Goal: Task Accomplishment & Management: Manage account settings

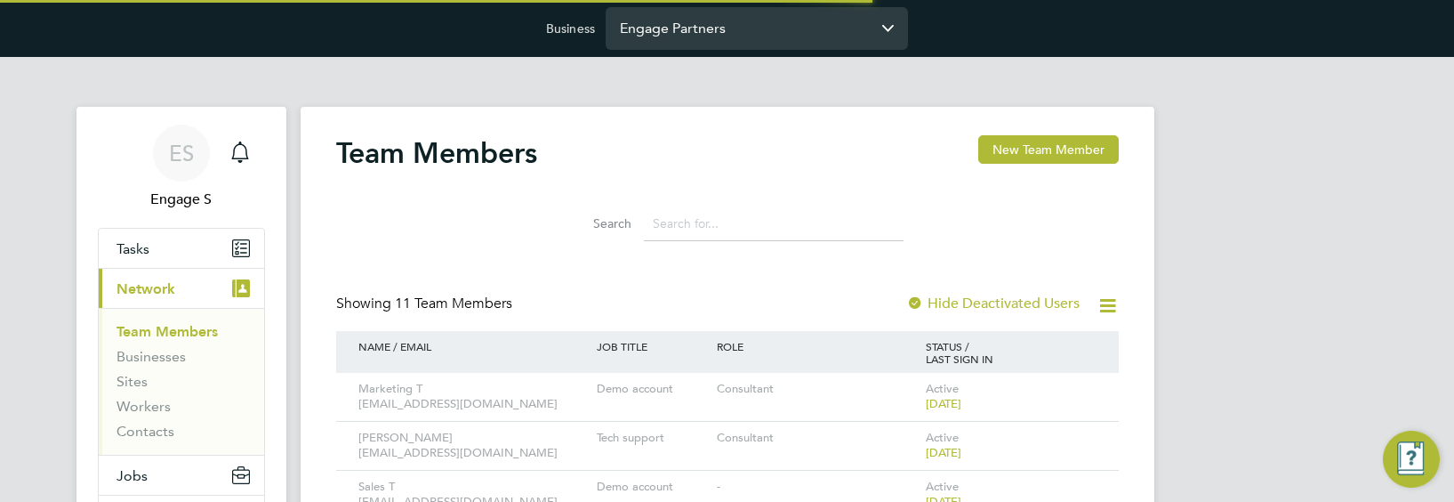
click at [724, 29] on input "Engage Partners" at bounding box center [757, 28] width 302 height 42
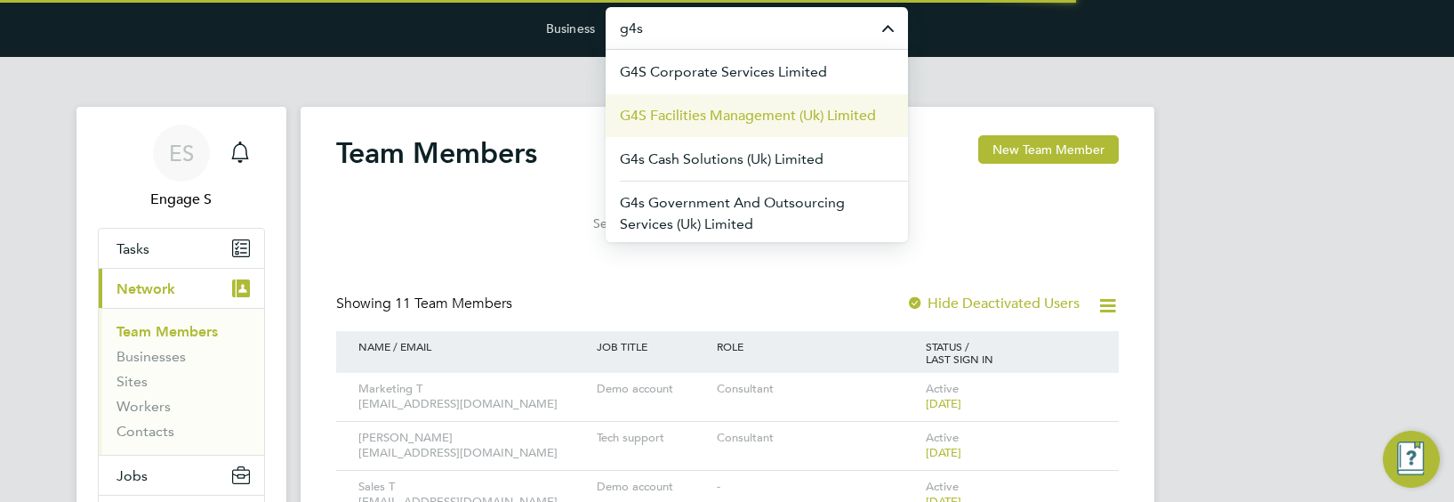
click at [719, 114] on span "G4S Facilities Management (Uk) Limited" at bounding box center [748, 115] width 256 height 21
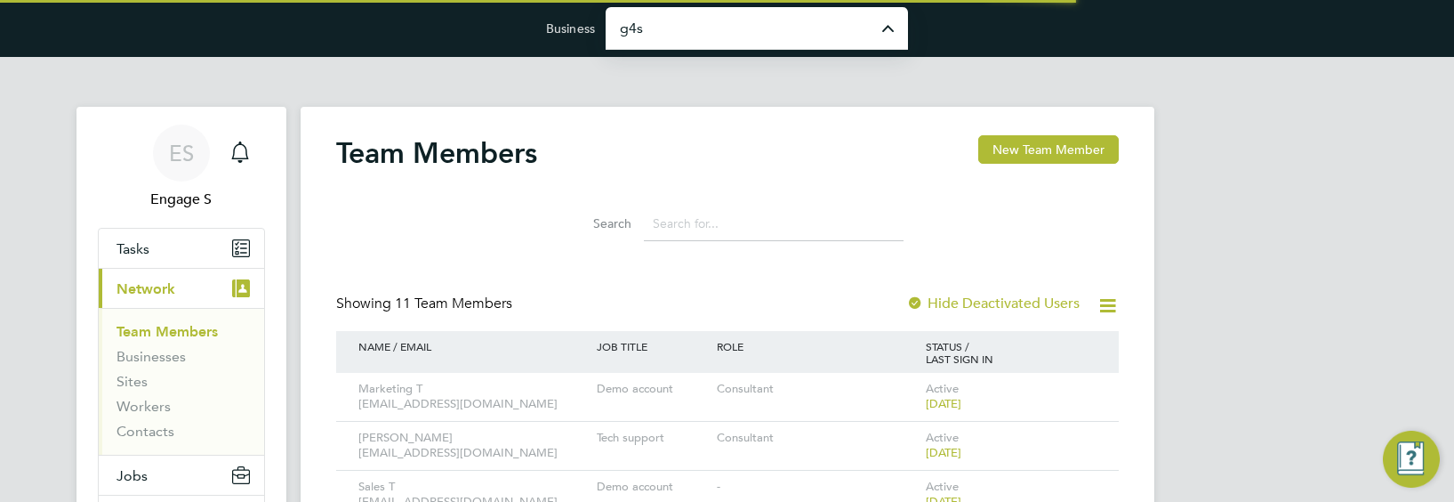
type input "G4S Facilities Management (Uk) Limited"
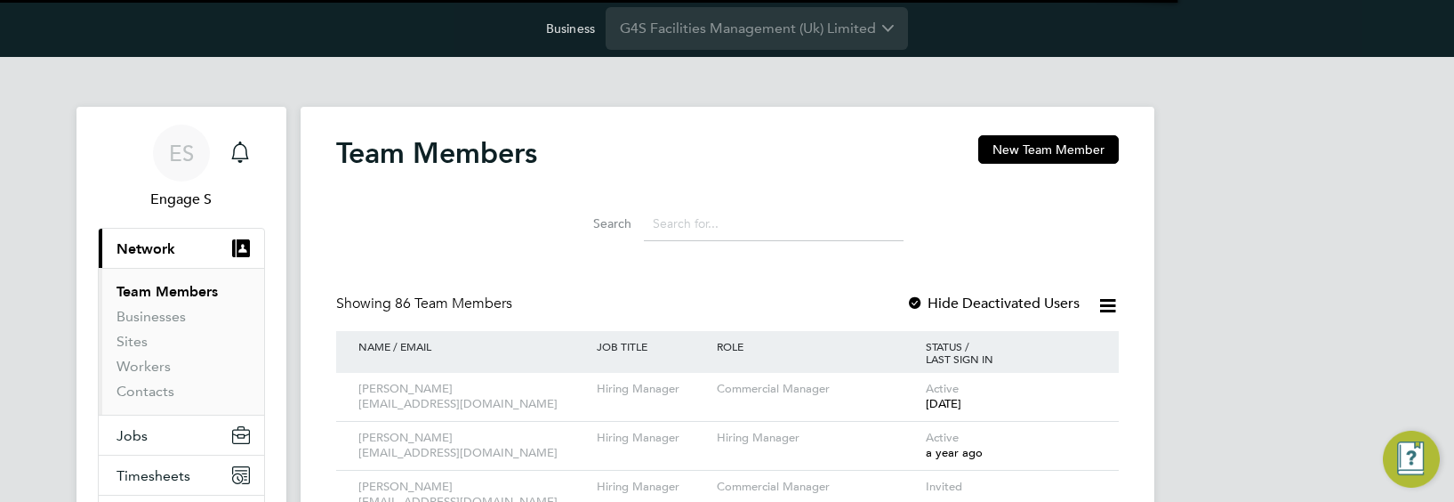
click at [778, 220] on input at bounding box center [774, 223] width 260 height 35
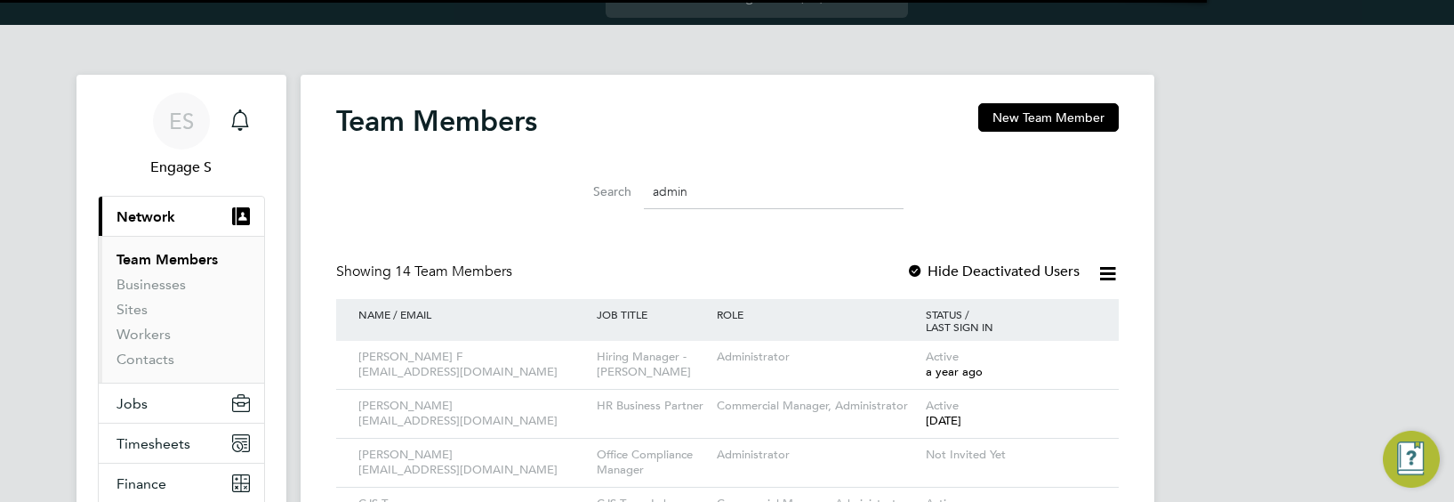
scroll to position [42, 0]
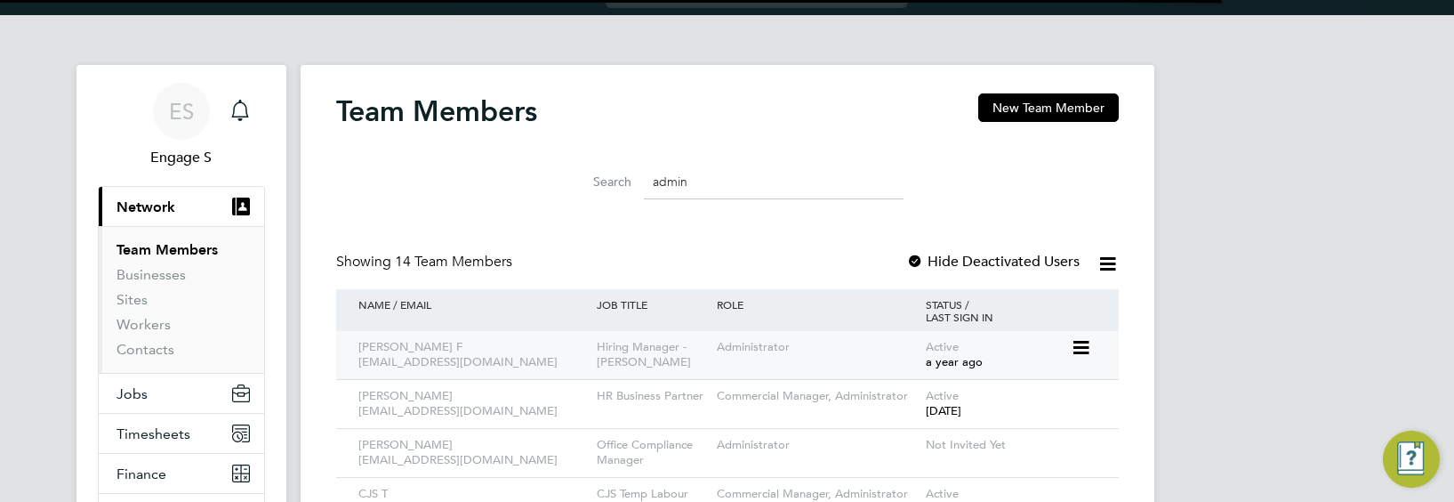
type input "admin"
click at [1088, 350] on icon at bounding box center [1080, 347] width 18 height 21
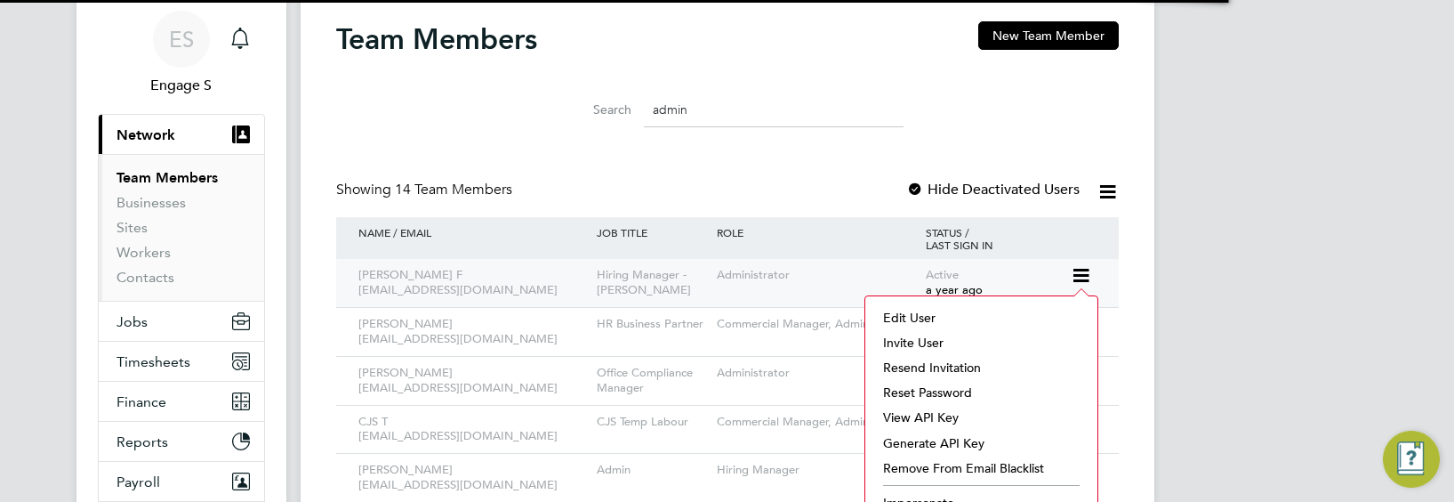
scroll to position [117, 0]
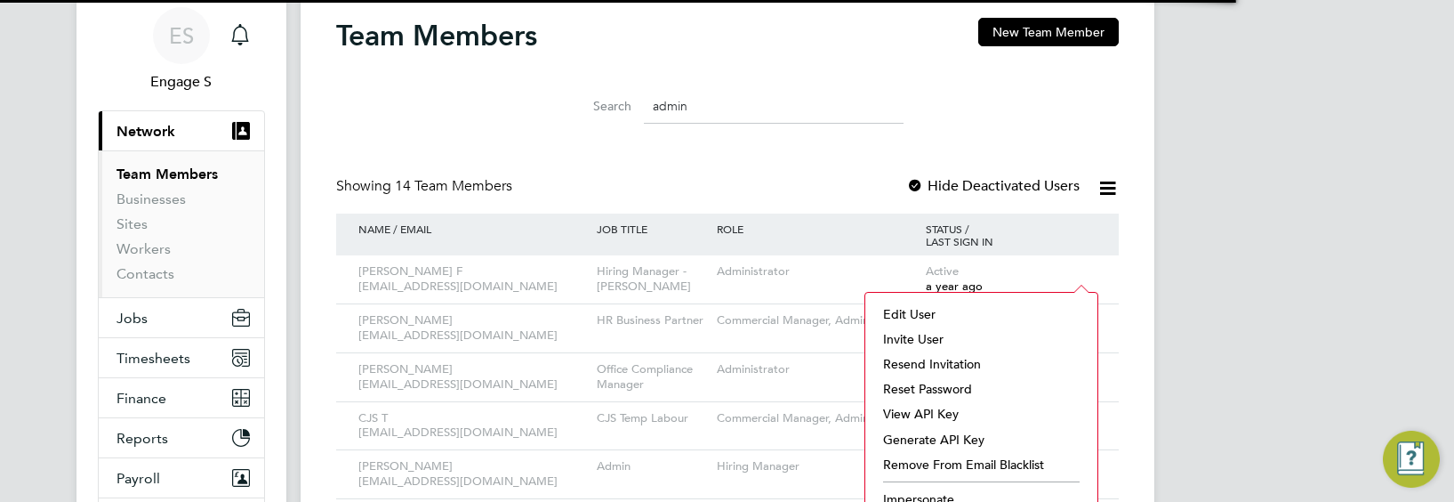
click at [1013, 411] on li "View API Key" at bounding box center [981, 413] width 214 height 25
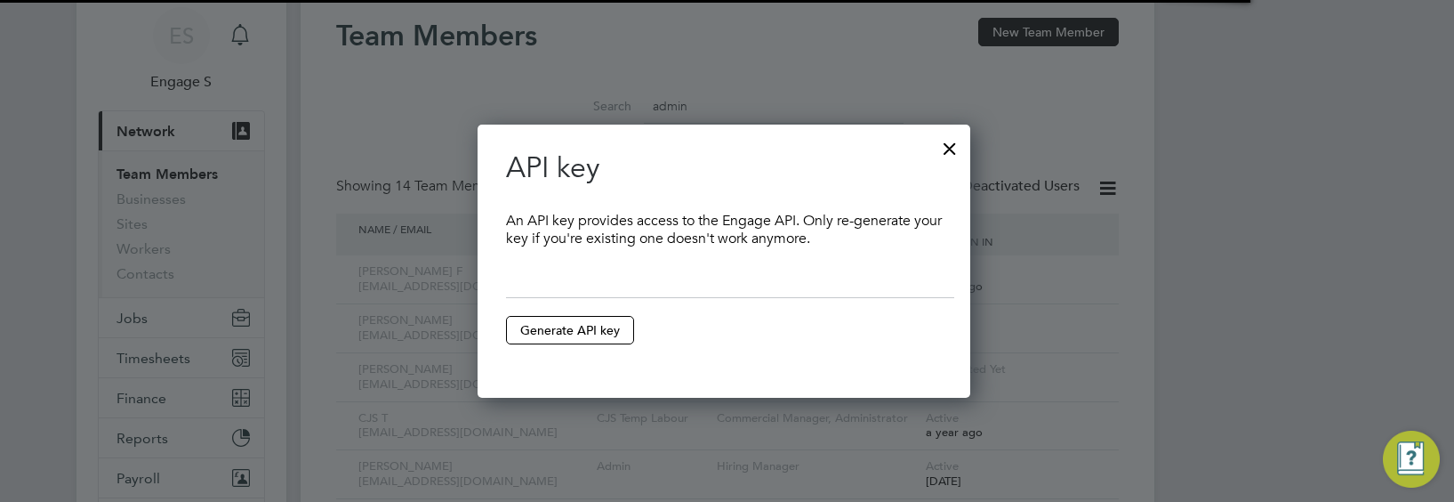
scroll to position [274, 499]
click at [616, 331] on button "Generate API key" at bounding box center [570, 330] width 128 height 28
type input "**********"
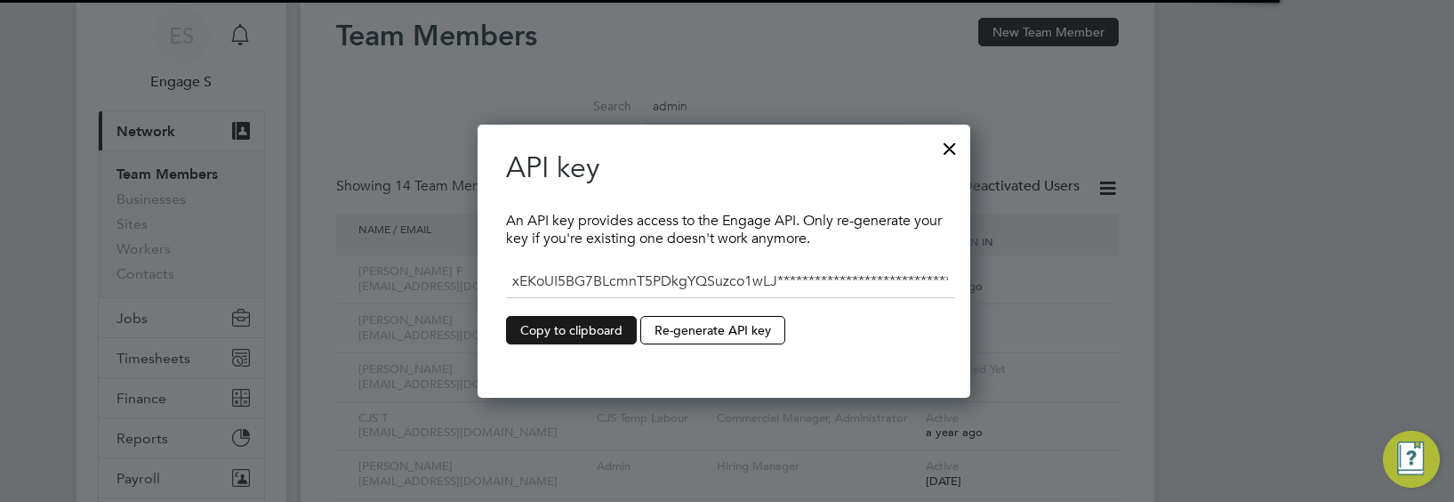
click at [616, 331] on button "Copy to clipboard" at bounding box center [571, 330] width 131 height 28
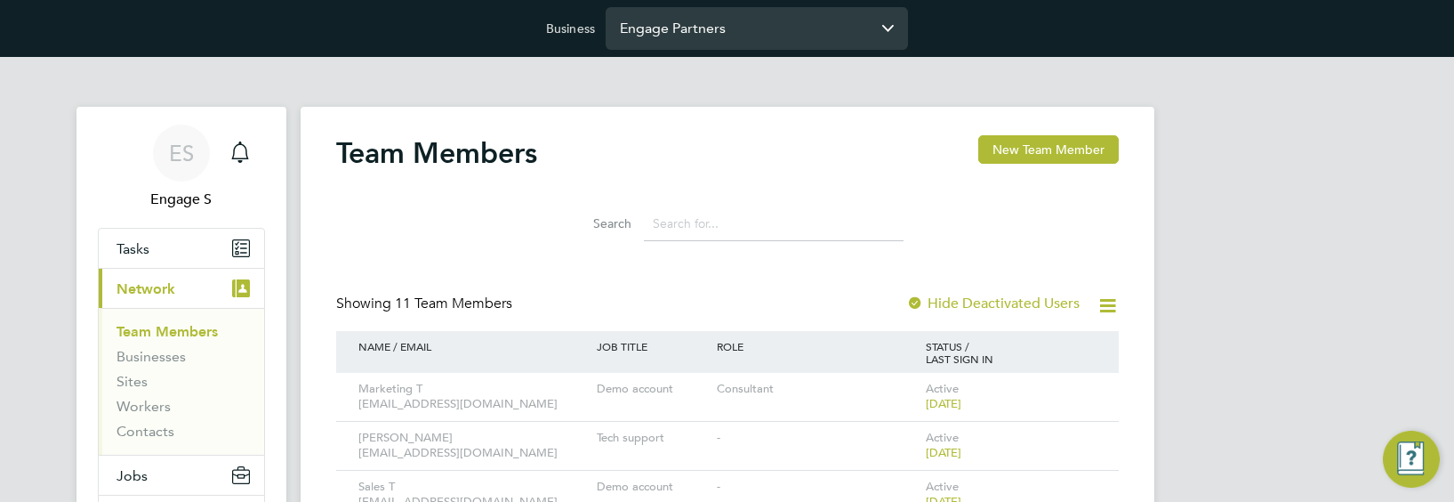
click at [714, 36] on input "Engage Partners" at bounding box center [757, 28] width 302 height 42
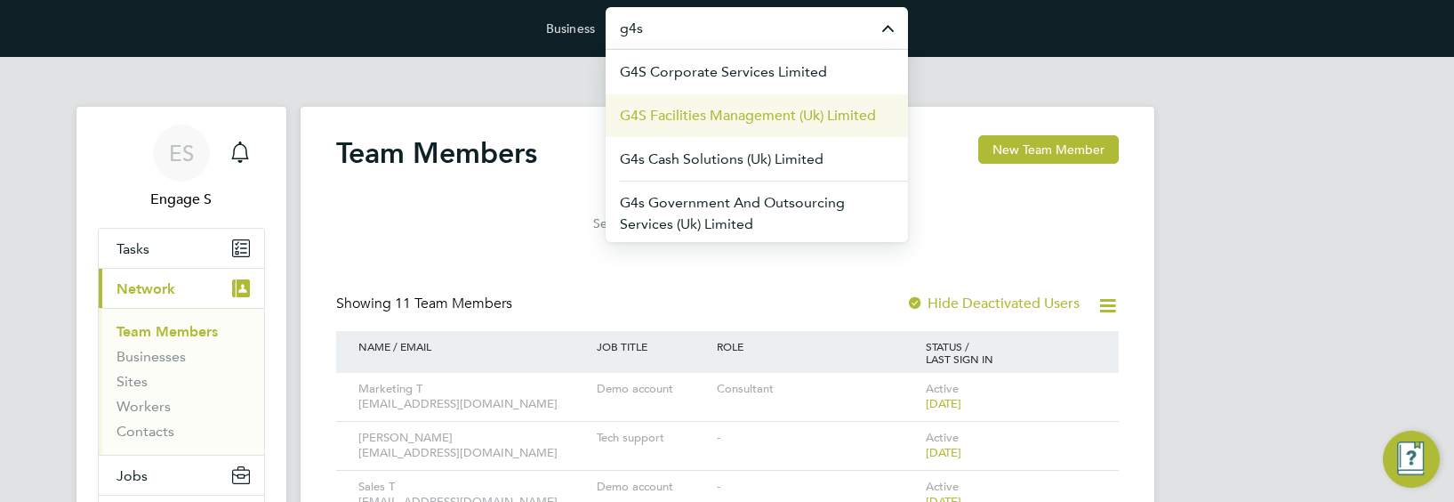
click at [702, 121] on span "G4S Facilities Management (Uk) Limited" at bounding box center [748, 115] width 256 height 21
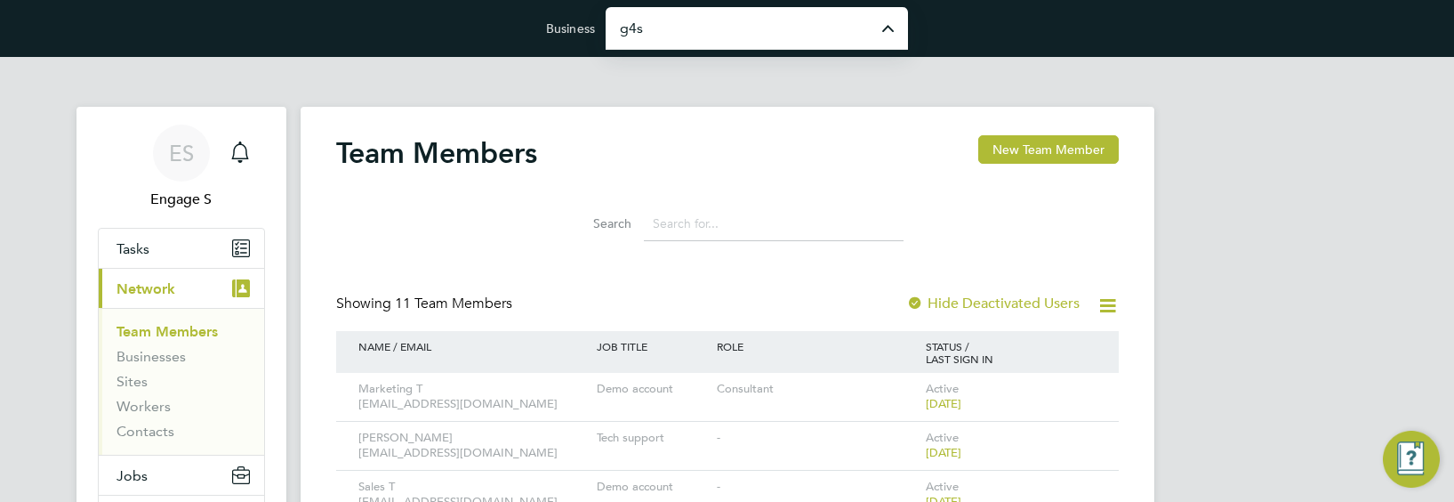
type input "G4S Facilities Management (Uk) Limited"
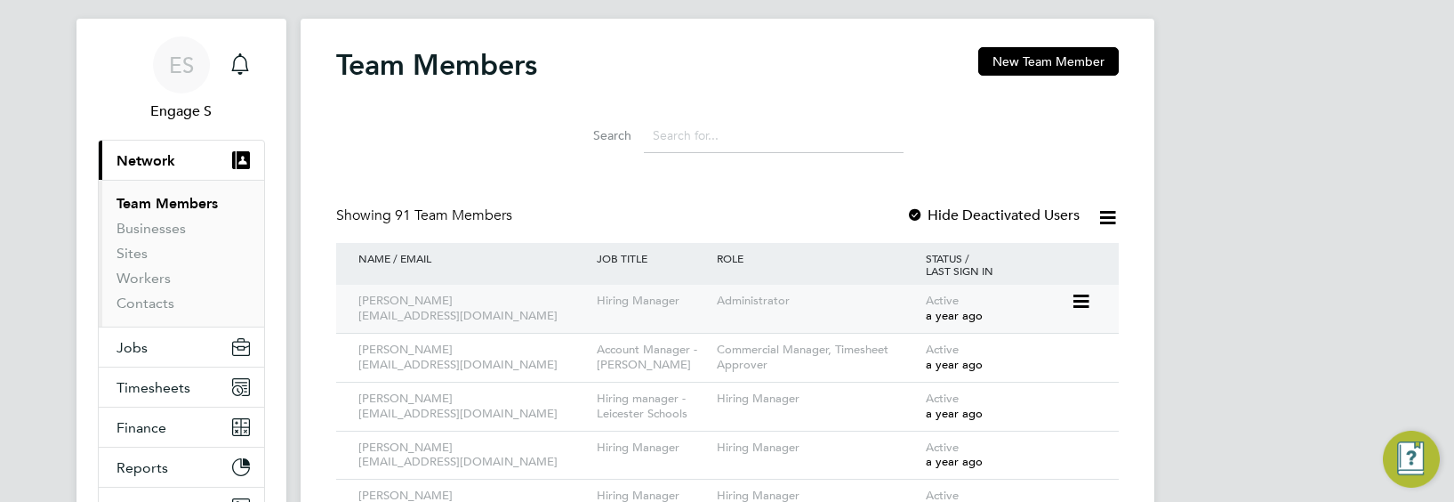
scroll to position [91, 0]
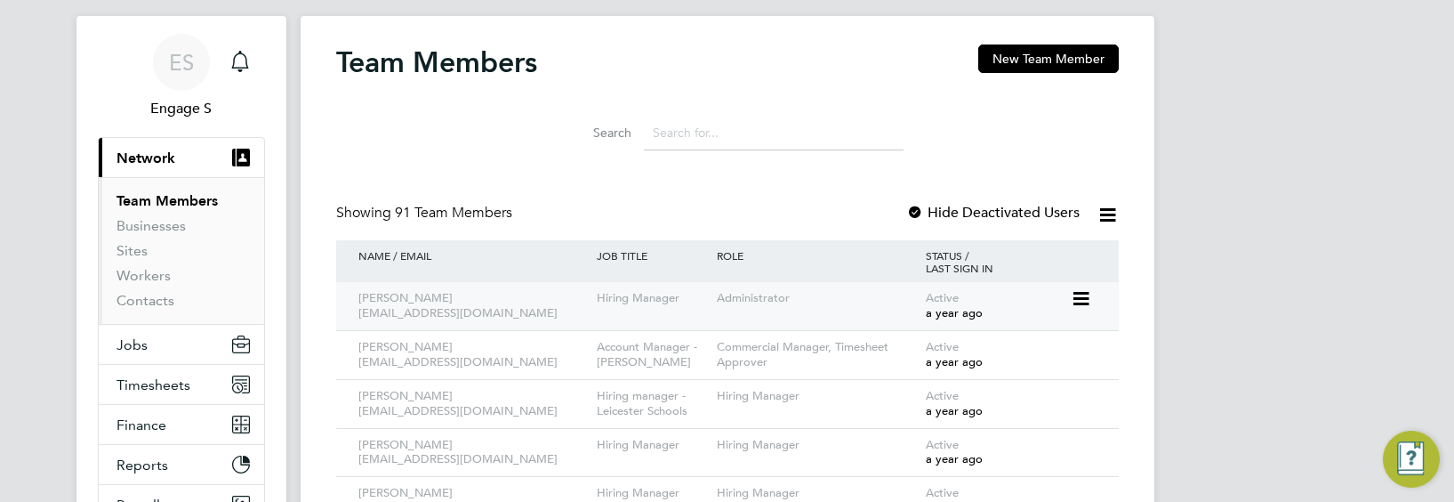
click at [1075, 293] on icon at bounding box center [1080, 298] width 18 height 21
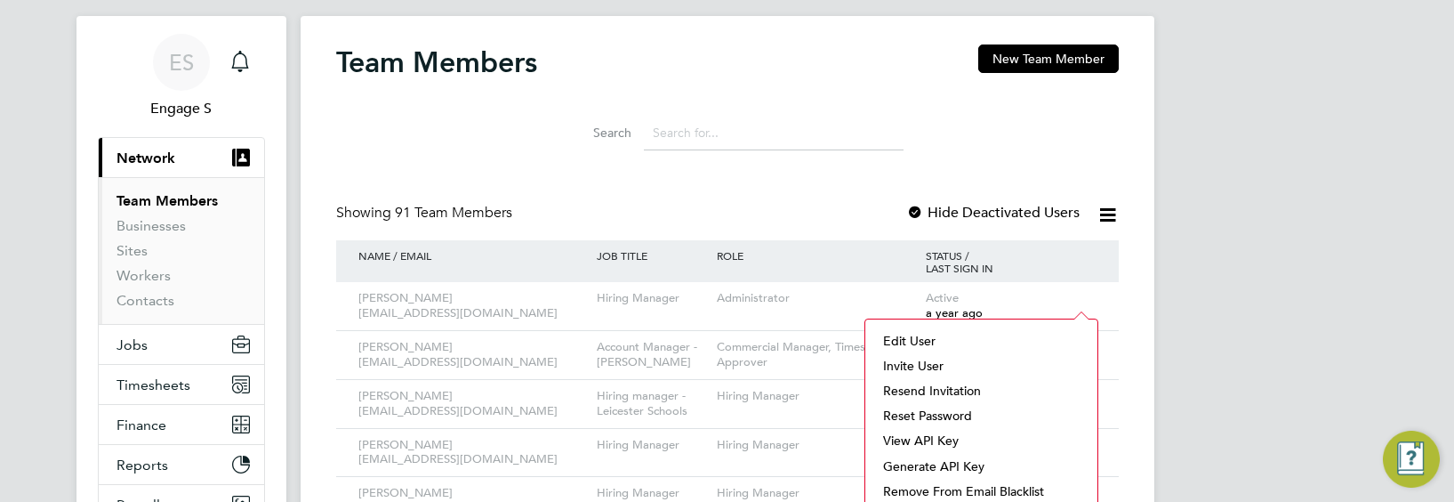
click at [944, 440] on li "View API Key" at bounding box center [981, 440] width 214 height 25
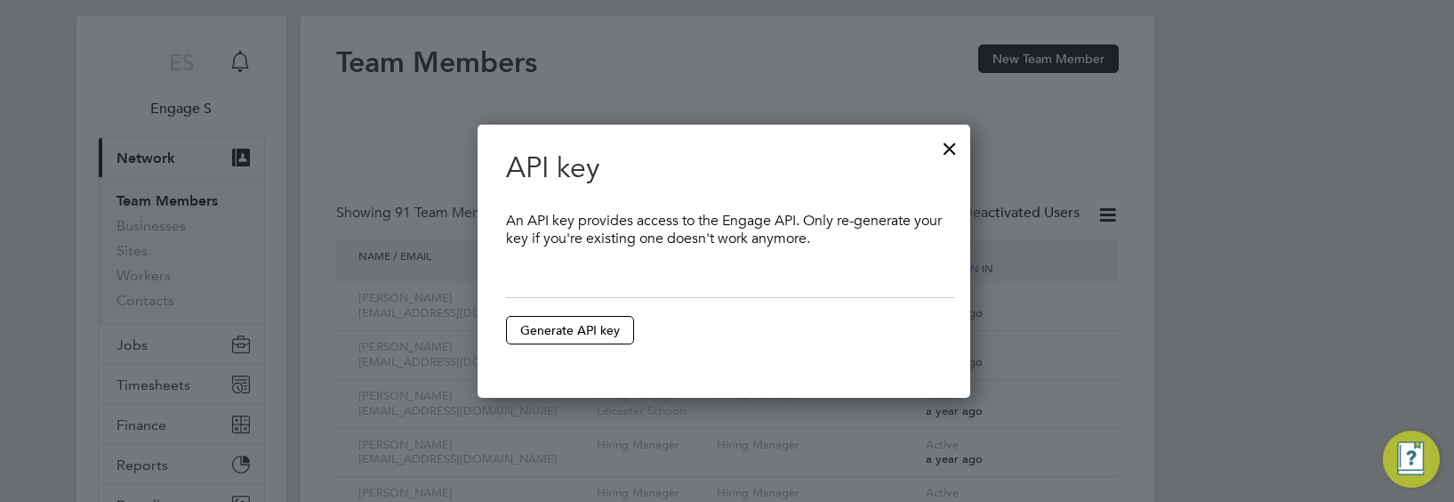
scroll to position [274, 499]
click at [620, 323] on button "Generate API key" at bounding box center [570, 330] width 128 height 28
type input "**********"
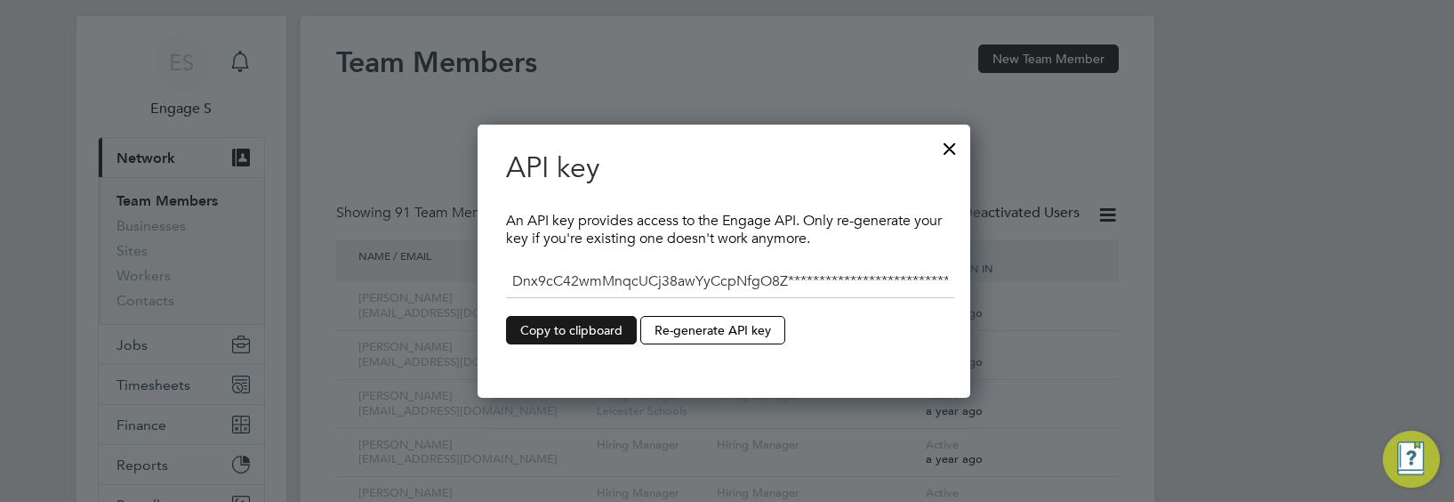
click at [620, 332] on button "Copy to clipboard" at bounding box center [571, 330] width 131 height 28
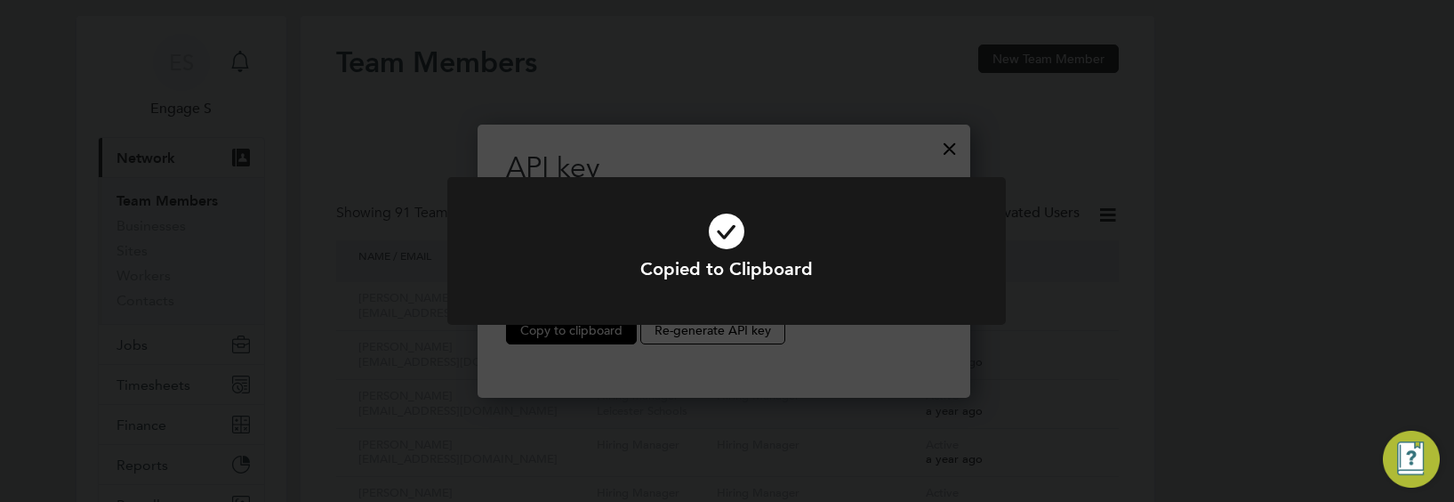
click at [856, 161] on div "Copied to Clipboard Cancel Okay" at bounding box center [727, 251] width 1454 height 502
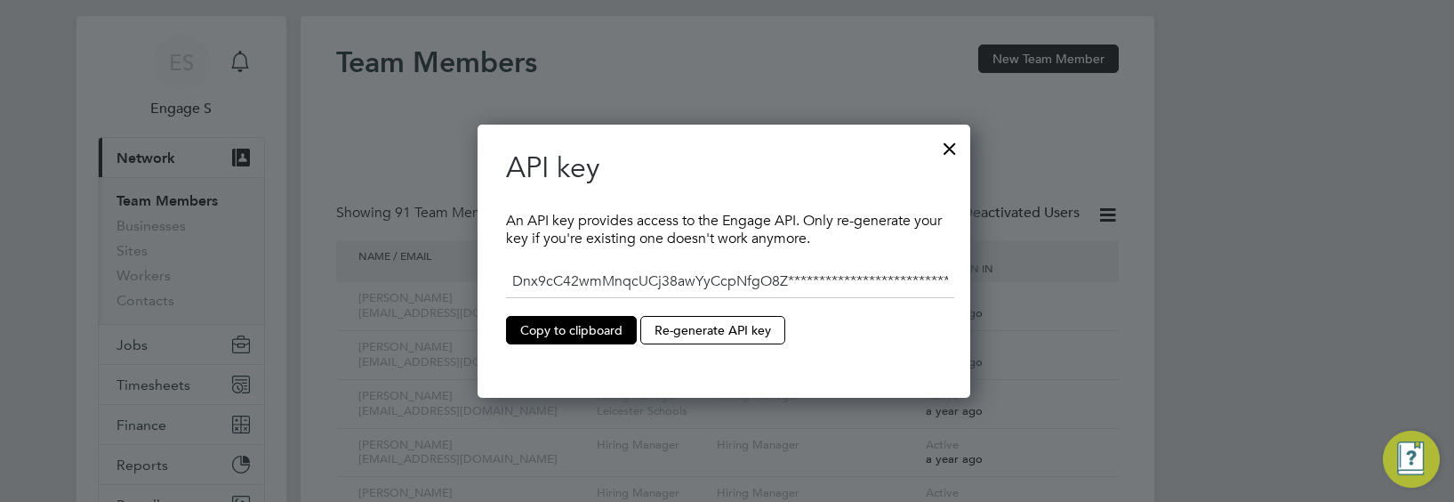
click at [958, 146] on div at bounding box center [950, 144] width 32 height 32
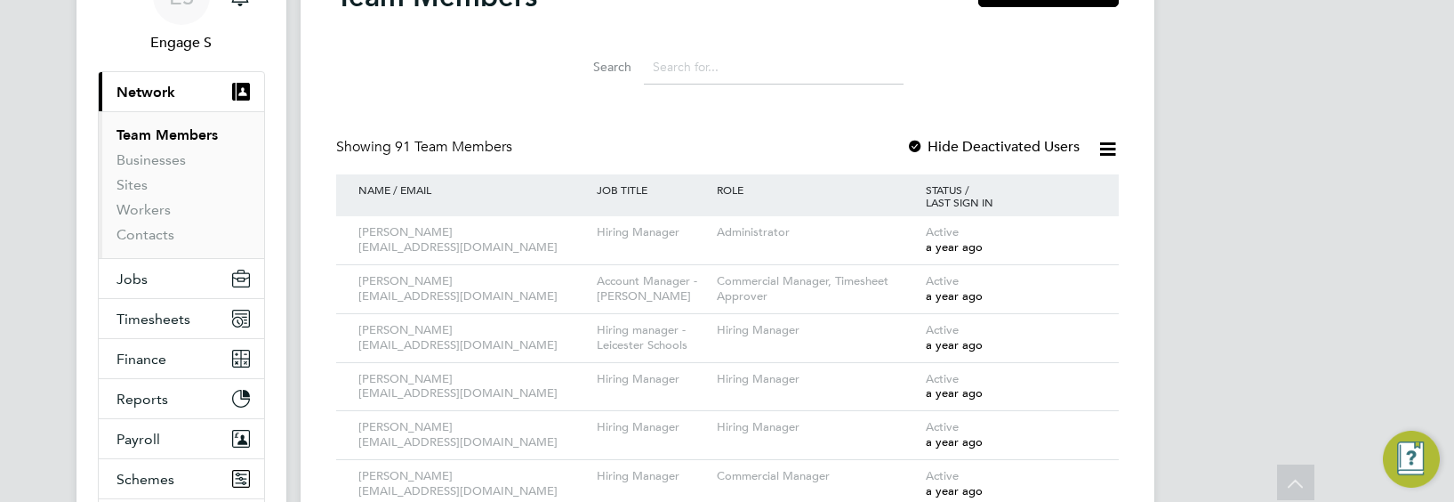
scroll to position [162, 0]
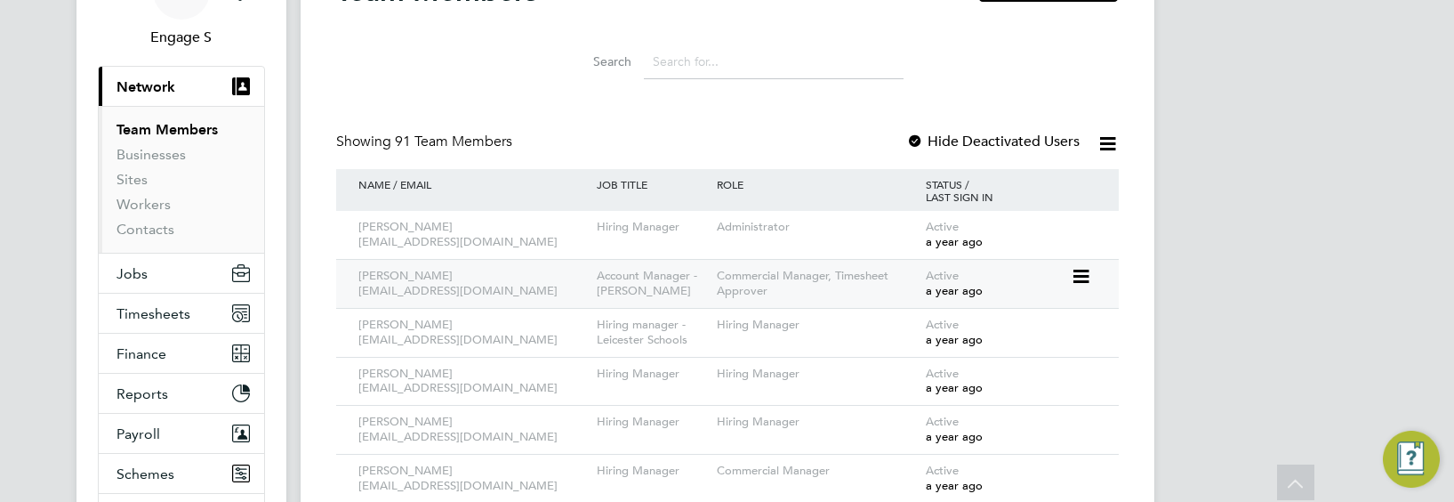
click at [1080, 276] on icon at bounding box center [1080, 276] width 18 height 21
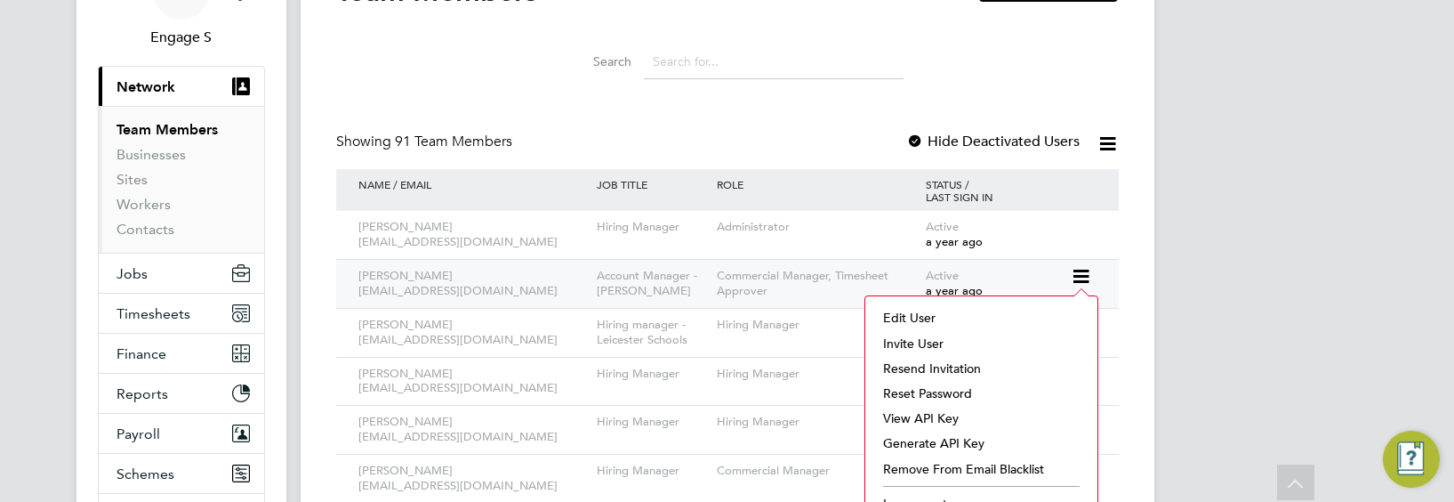
scroll to position [200, 0]
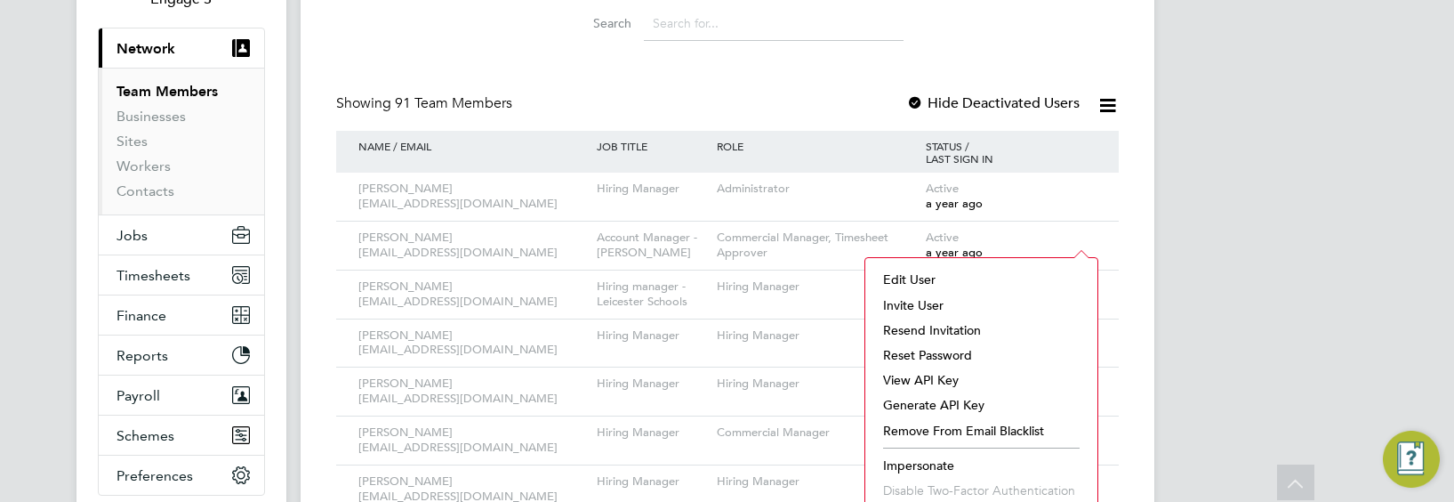
click at [926, 380] on li "View API Key" at bounding box center [981, 379] width 214 height 25
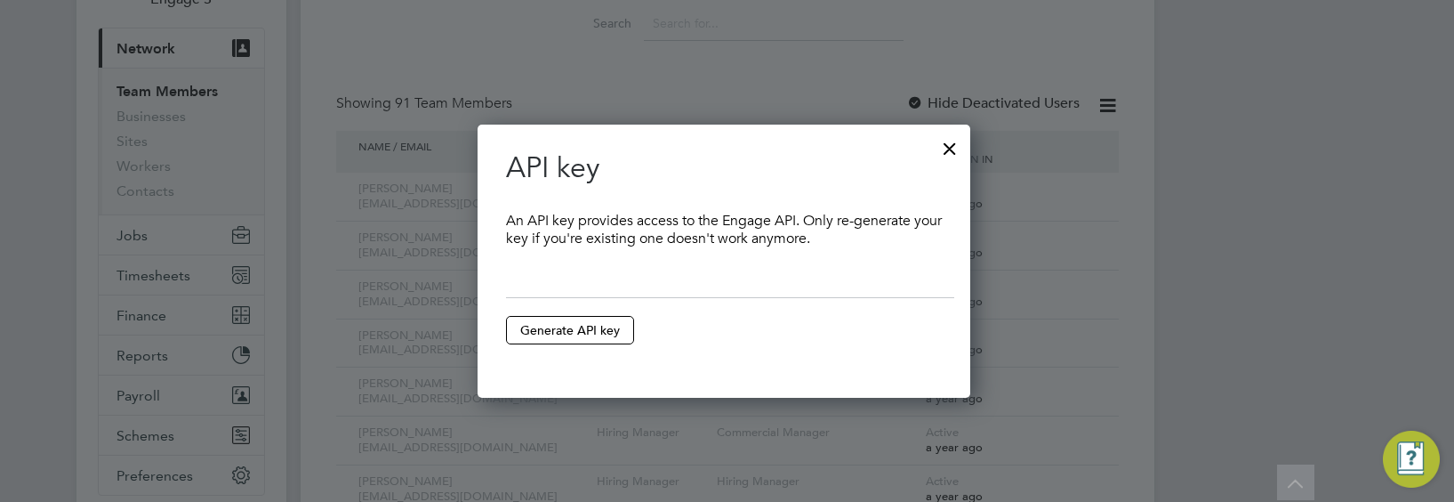
scroll to position [274, 499]
click at [653, 327] on li "Copy to clipboard Generate API key" at bounding box center [724, 339] width 436 height 46
click at [601, 335] on button "Generate API key" at bounding box center [570, 330] width 128 height 28
type input "**********"
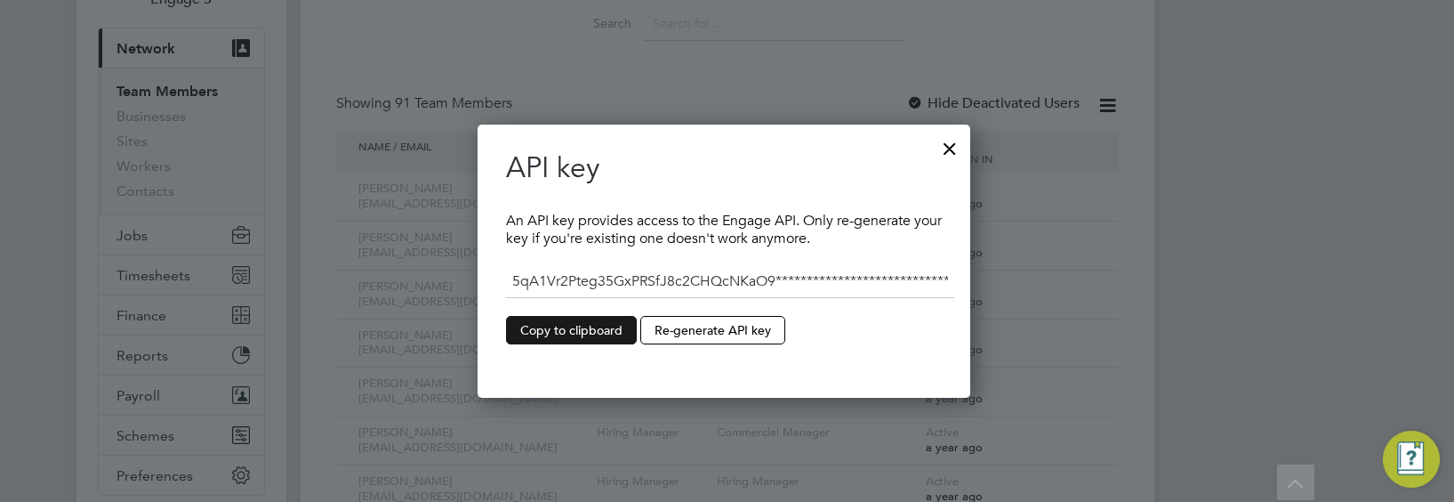
click at [611, 333] on button "Copy to clipboard" at bounding box center [571, 330] width 131 height 28
